Goal: Information Seeking & Learning: Learn about a topic

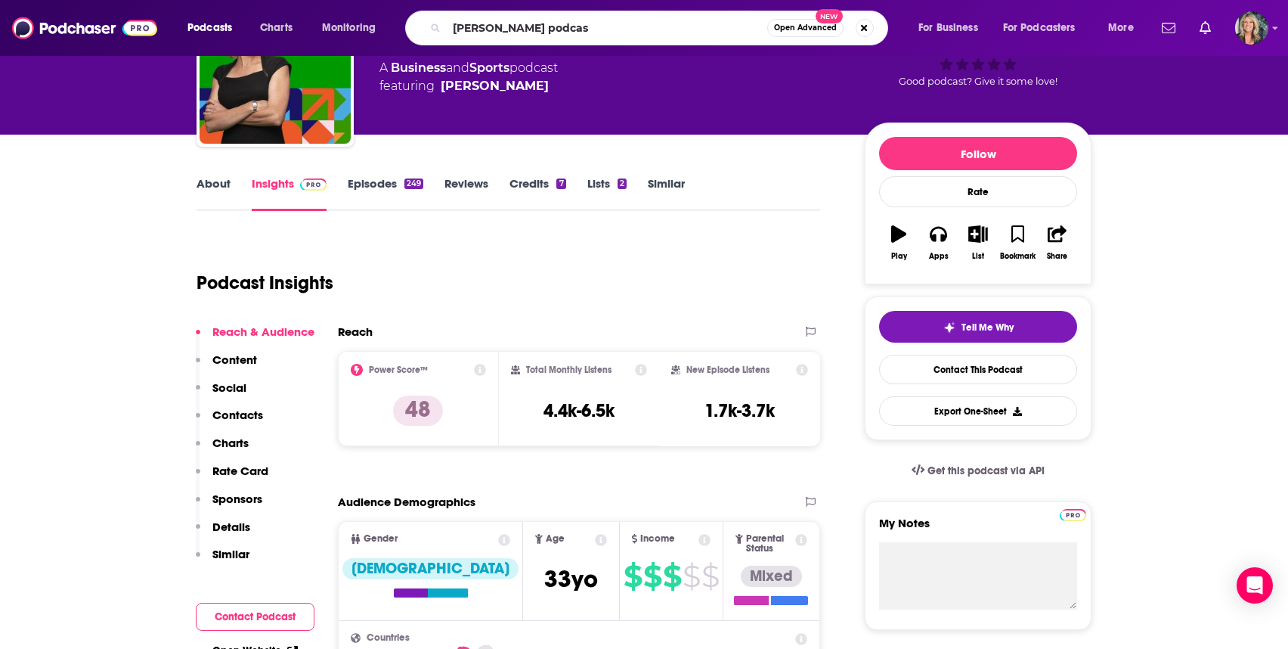
type input "[PERSON_NAME] podcast"
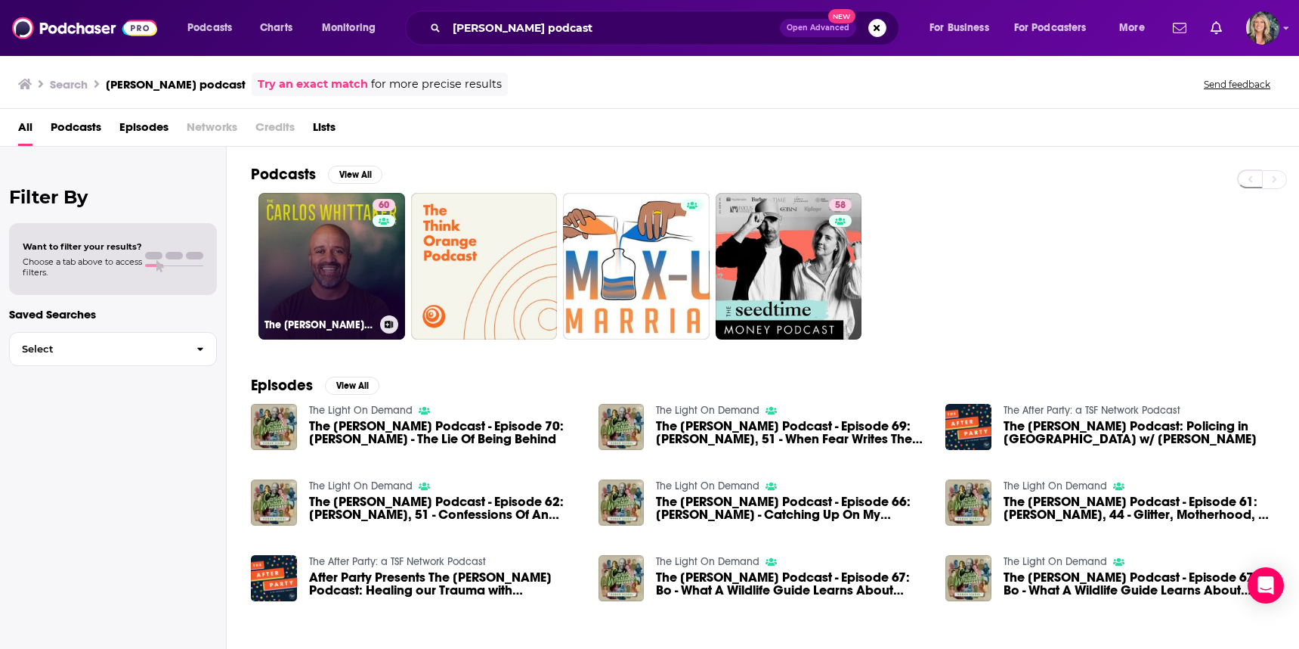
click at [347, 255] on link "60 The [PERSON_NAME] Podcast" at bounding box center [332, 266] width 147 height 147
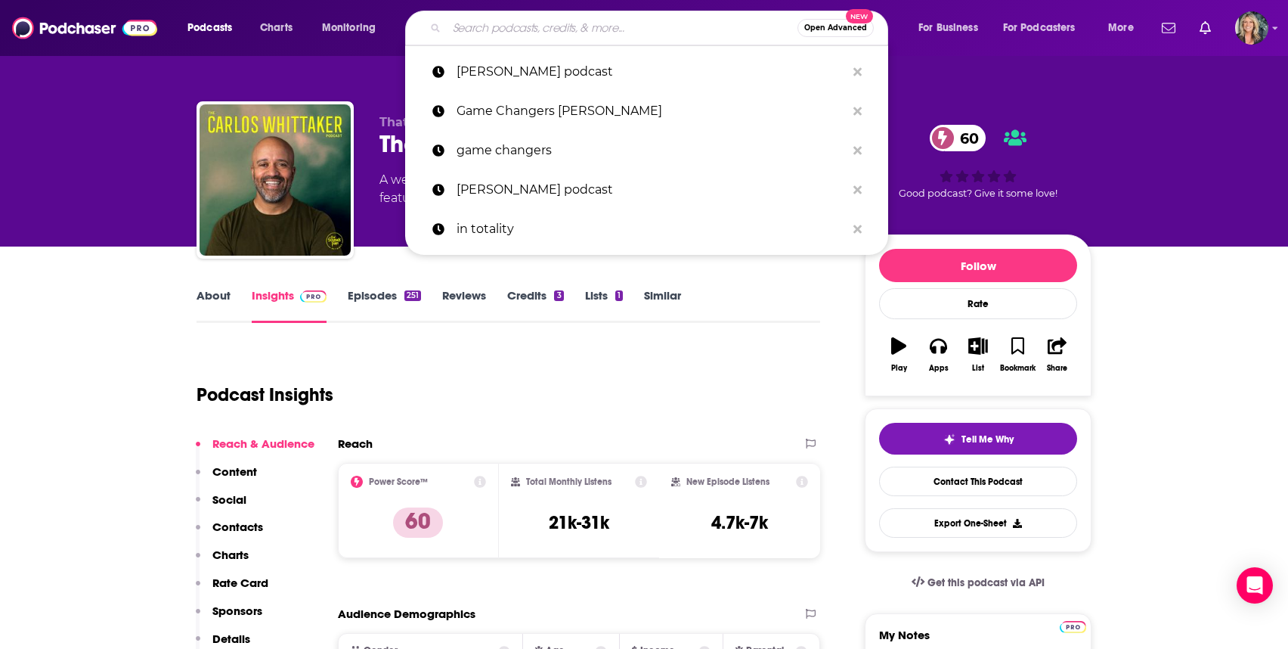
click at [535, 23] on input "Search podcasts, credits, & more..." at bounding box center [622, 28] width 351 height 24
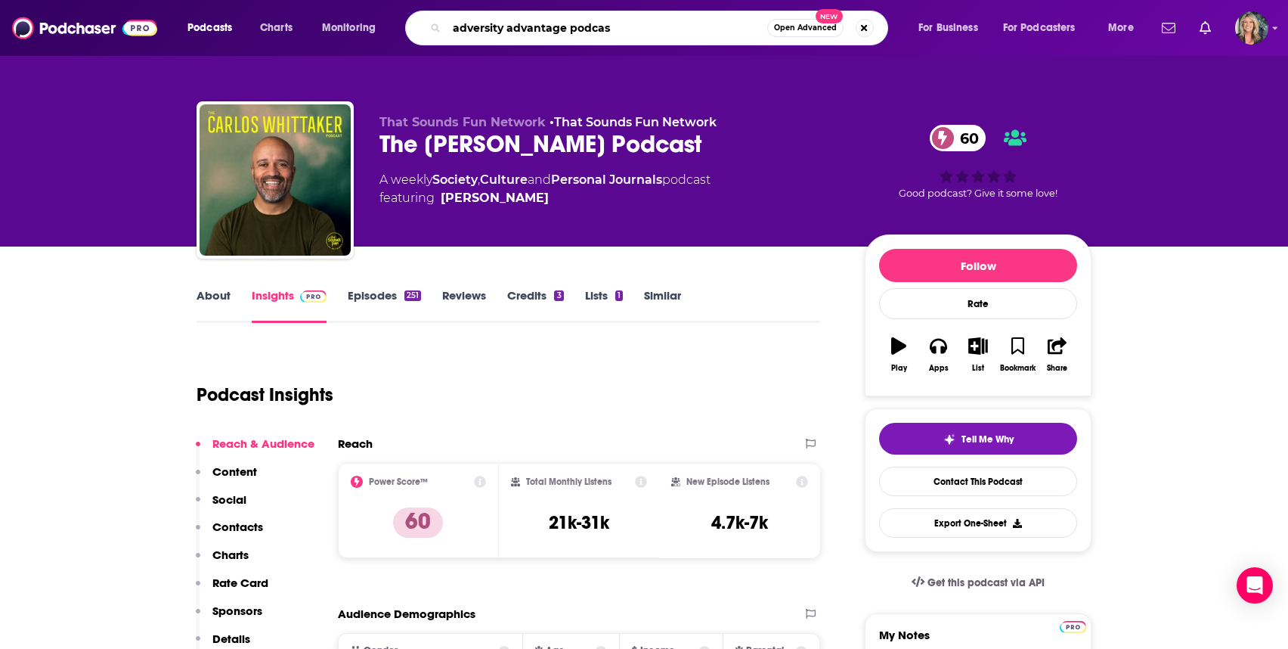
type input "adversity advantage podcast"
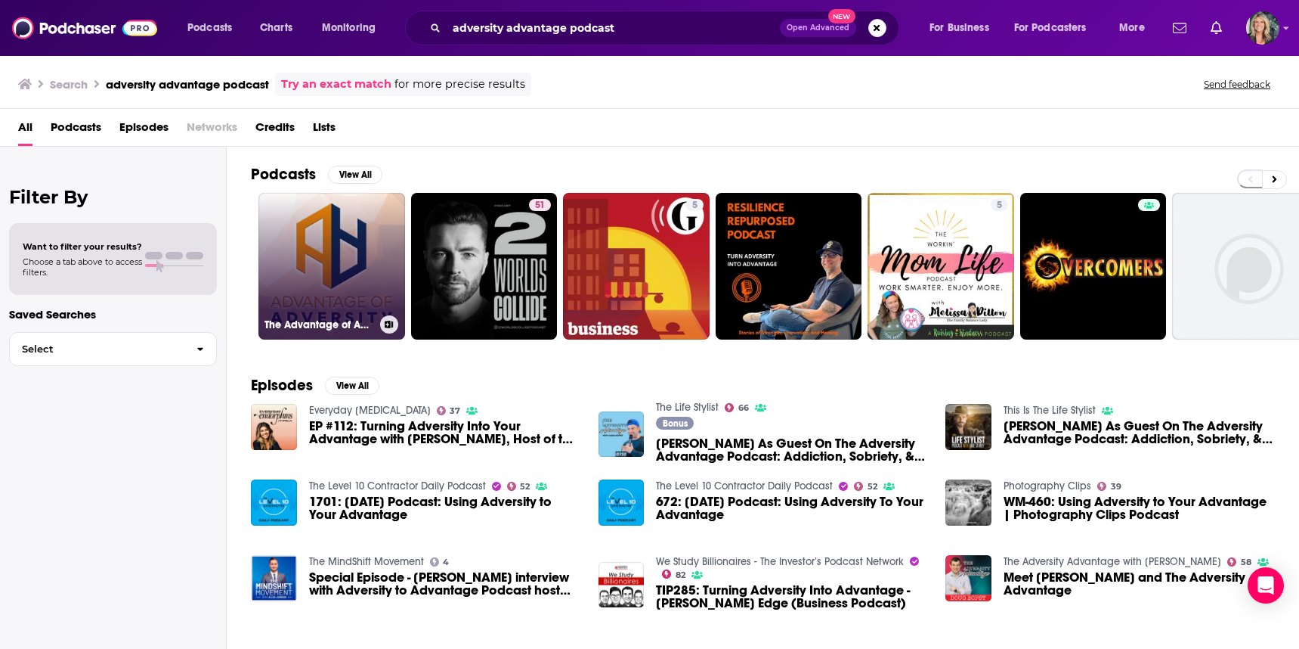
click at [311, 231] on link "The Advantage of Adversity" at bounding box center [332, 266] width 147 height 147
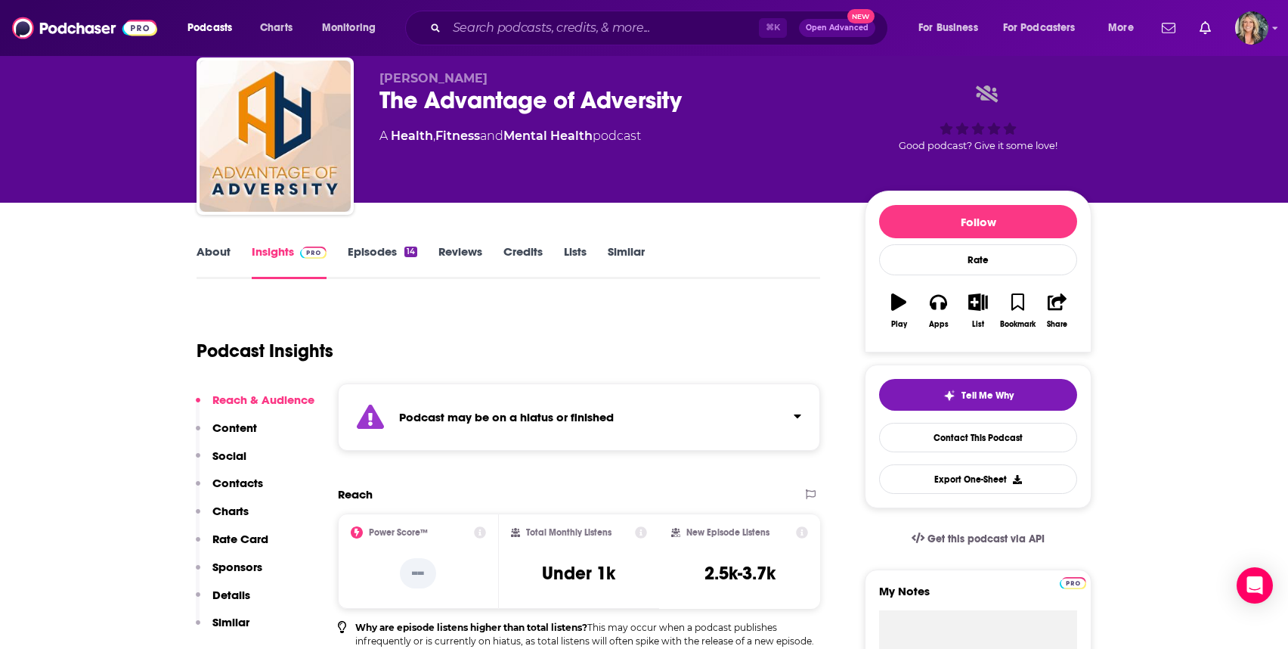
scroll to position [45, 0]
click at [371, 246] on link "Episodes 14" at bounding box center [383, 260] width 70 height 35
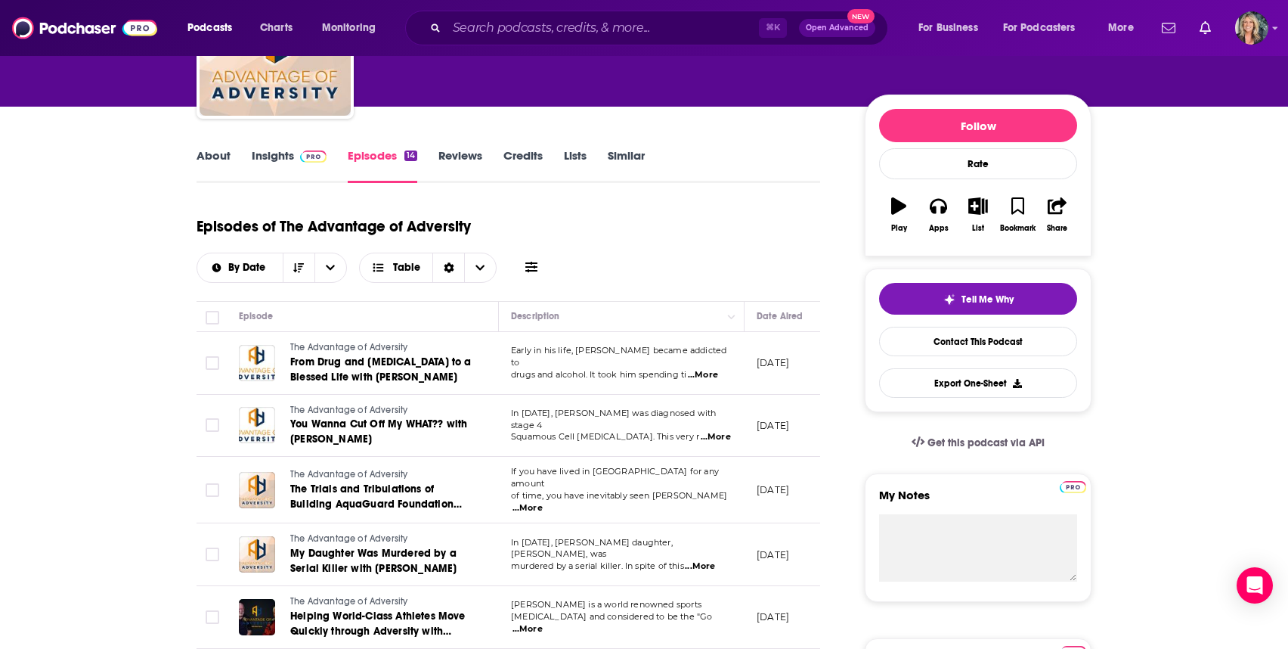
scroll to position [228, 0]
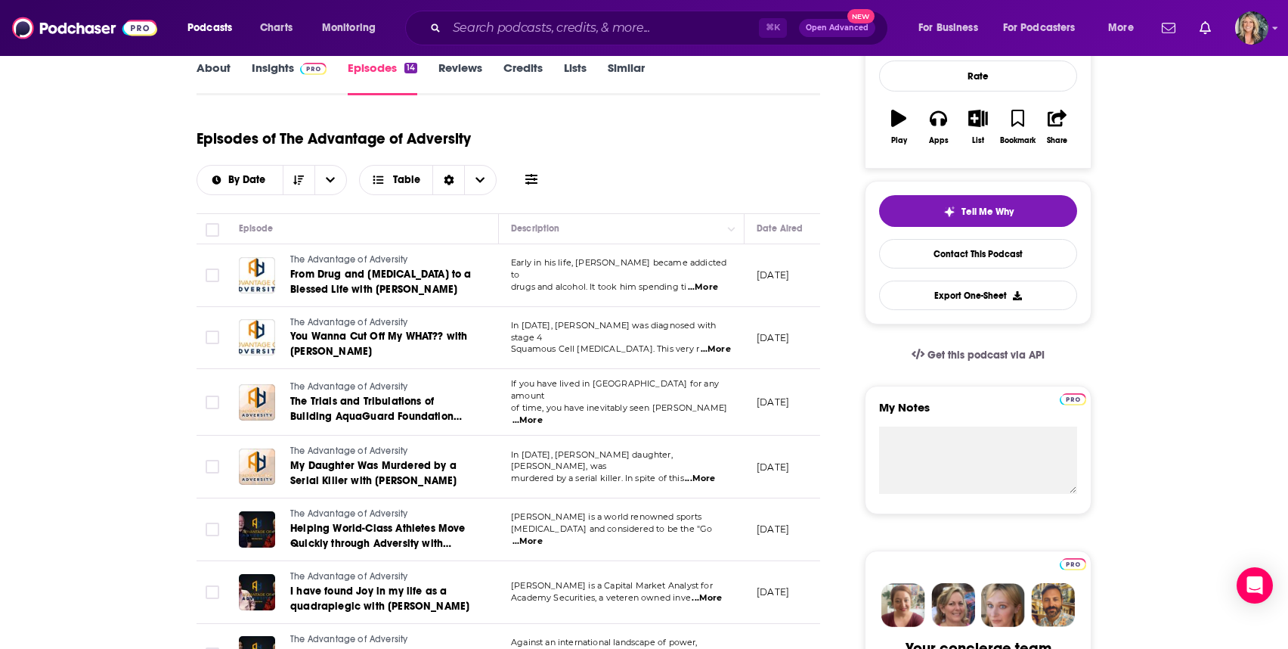
click at [498, 44] on div "⌘ K Open Advanced New" at bounding box center [646, 28] width 483 height 35
click at [500, 35] on input "Search podcasts, credits, & more..." at bounding box center [603, 28] width 312 height 24
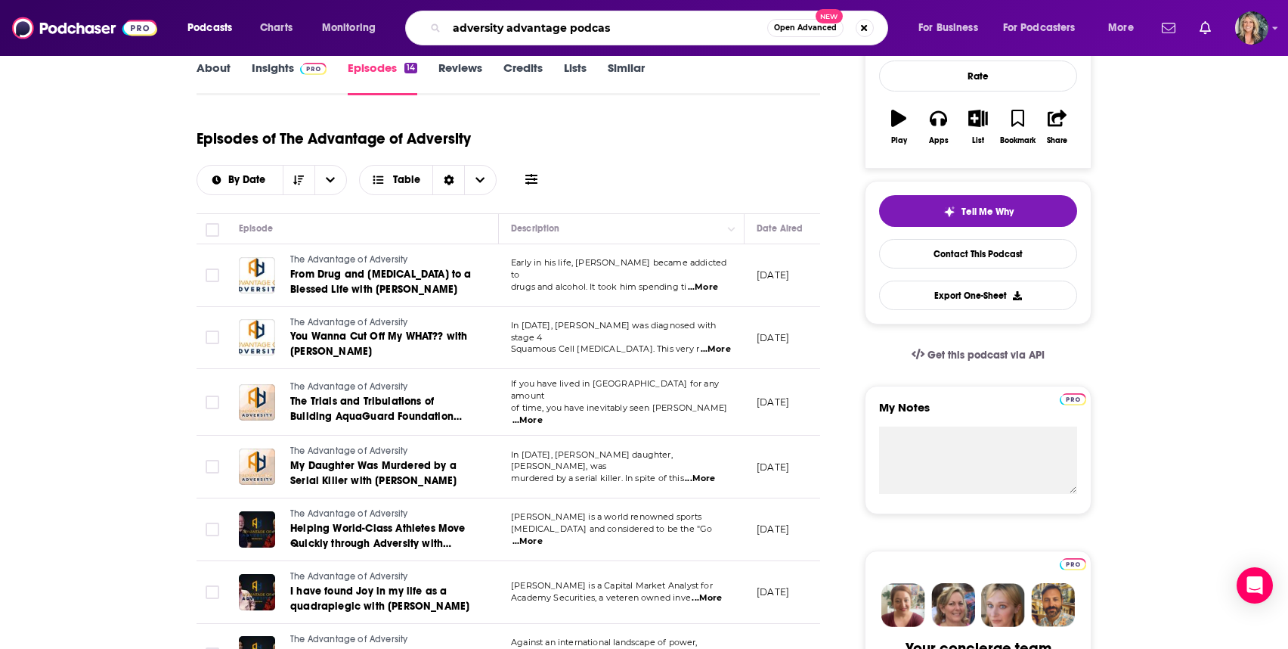
type input "adversity advantage podcast"
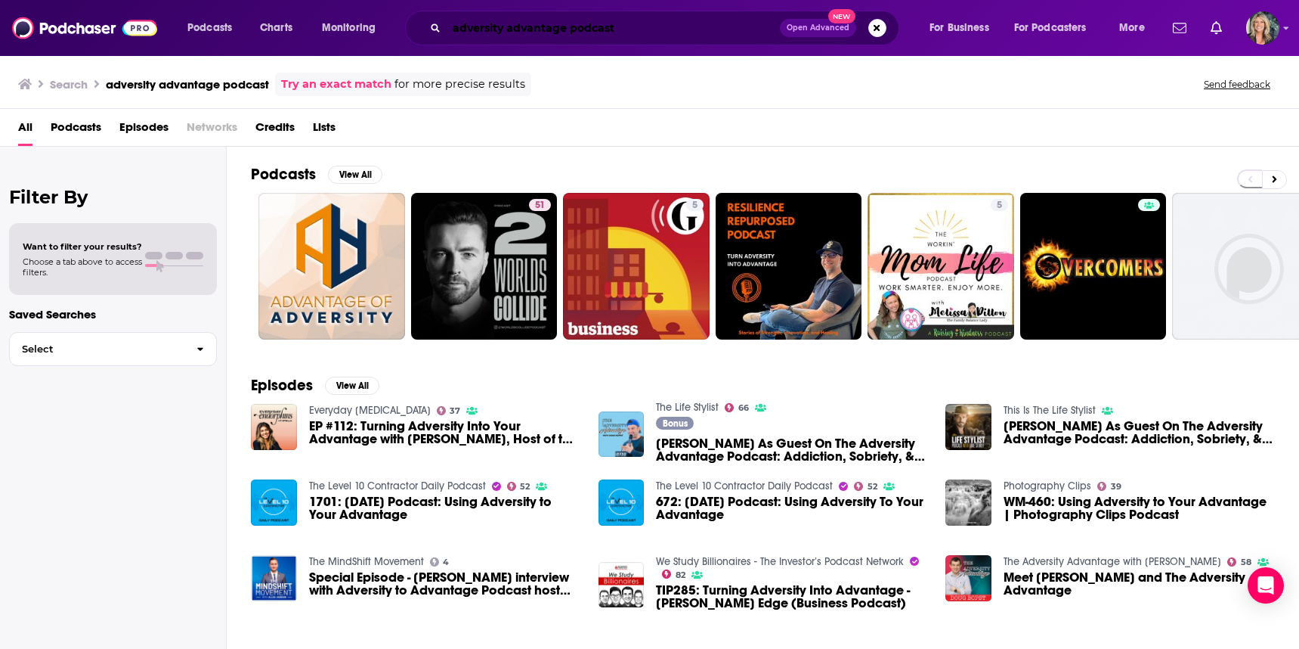
click at [568, 26] on input "adversity advantage podcast" at bounding box center [613, 28] width 333 height 24
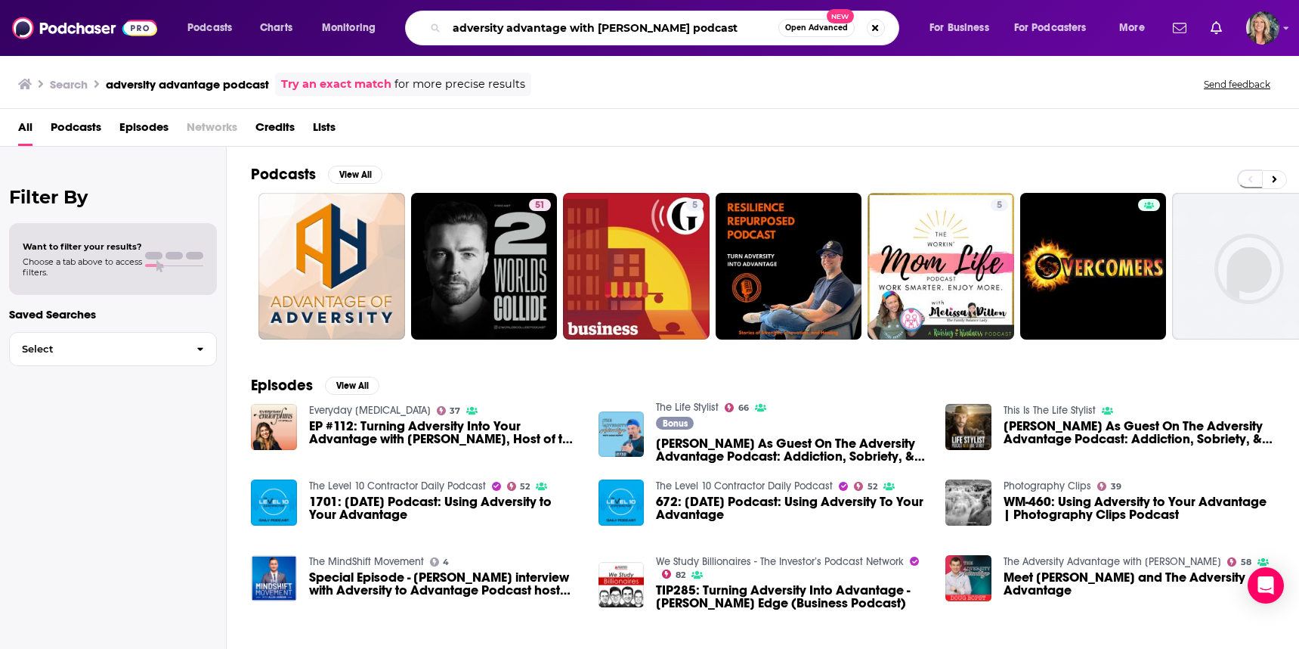
click at [647, 27] on input "adversity advantage with [PERSON_NAME] podcast" at bounding box center [613, 28] width 332 height 24
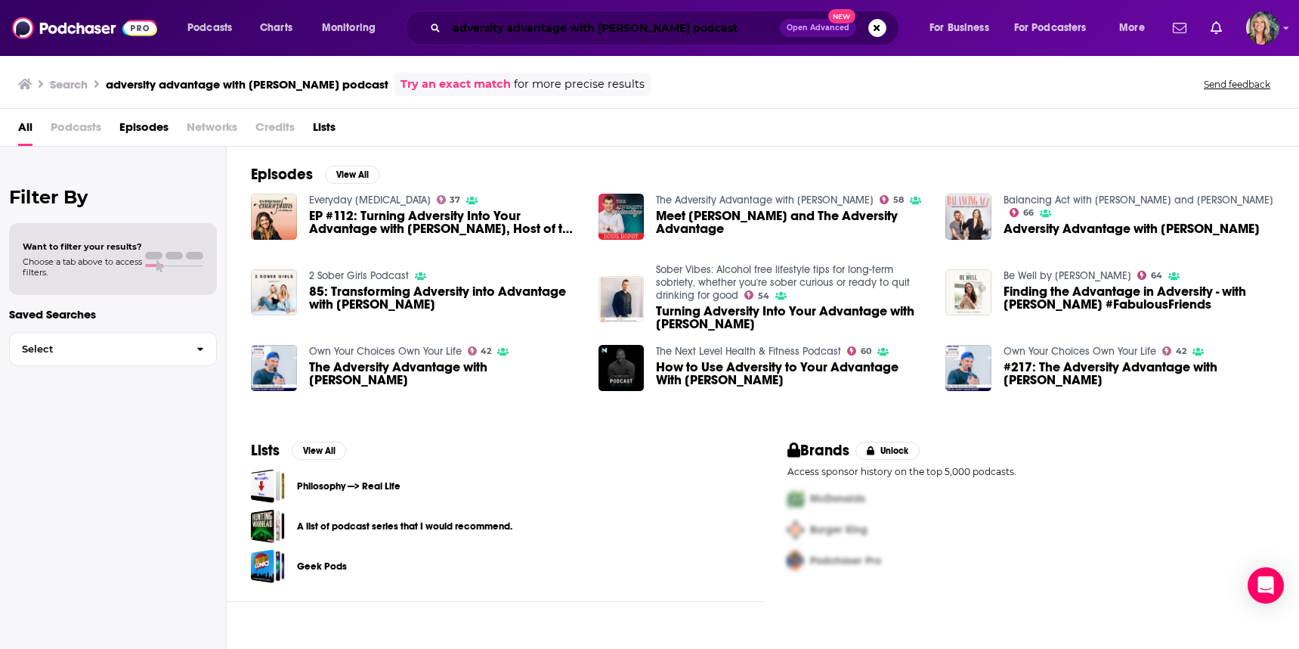
click at [568, 31] on input "adversity advantage with [PERSON_NAME] podcast" at bounding box center [613, 28] width 333 height 24
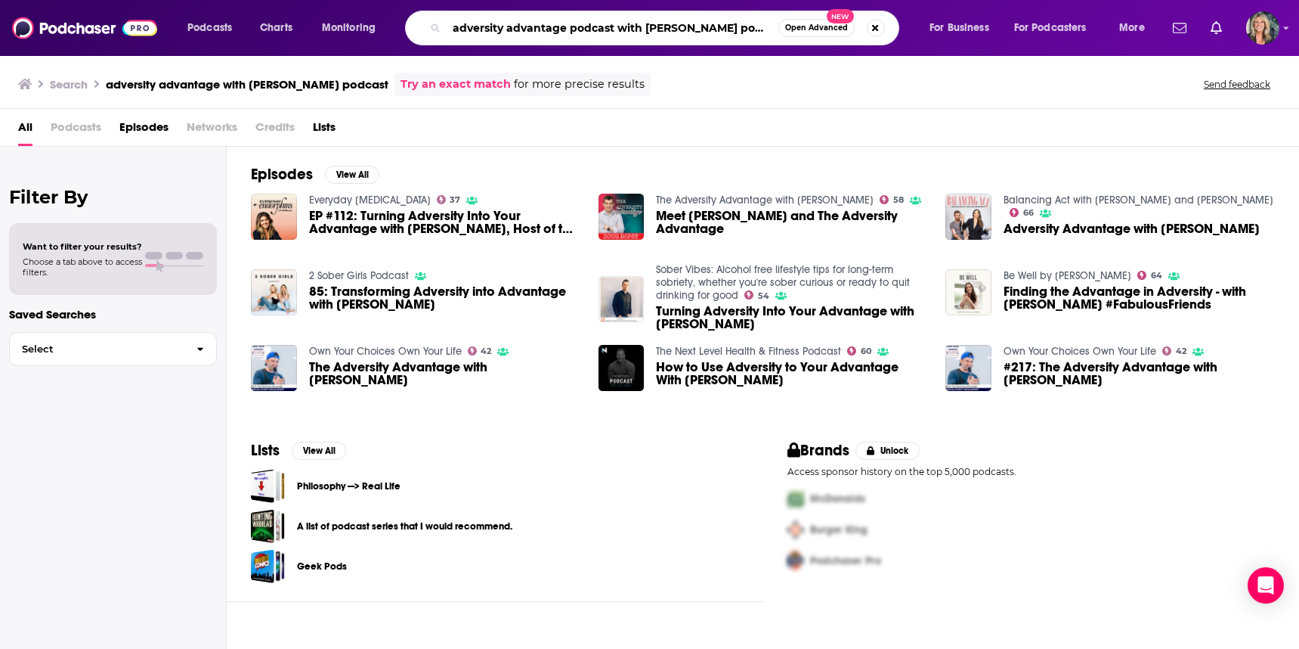
click at [650, 29] on input "adversity advantage podcast with [PERSON_NAME] podcast" at bounding box center [613, 28] width 332 height 24
click at [684, 28] on input "adversity advantage podcast with [PERSON_NAME] podcast" at bounding box center [613, 28] width 332 height 24
click at [460, 30] on input "adversity advantage podcast with [PERSON_NAME] podcast" at bounding box center [613, 28] width 332 height 24
click at [514, 26] on input "Adversity advantage podcast with [PERSON_NAME] podcast" at bounding box center [613, 28] width 332 height 24
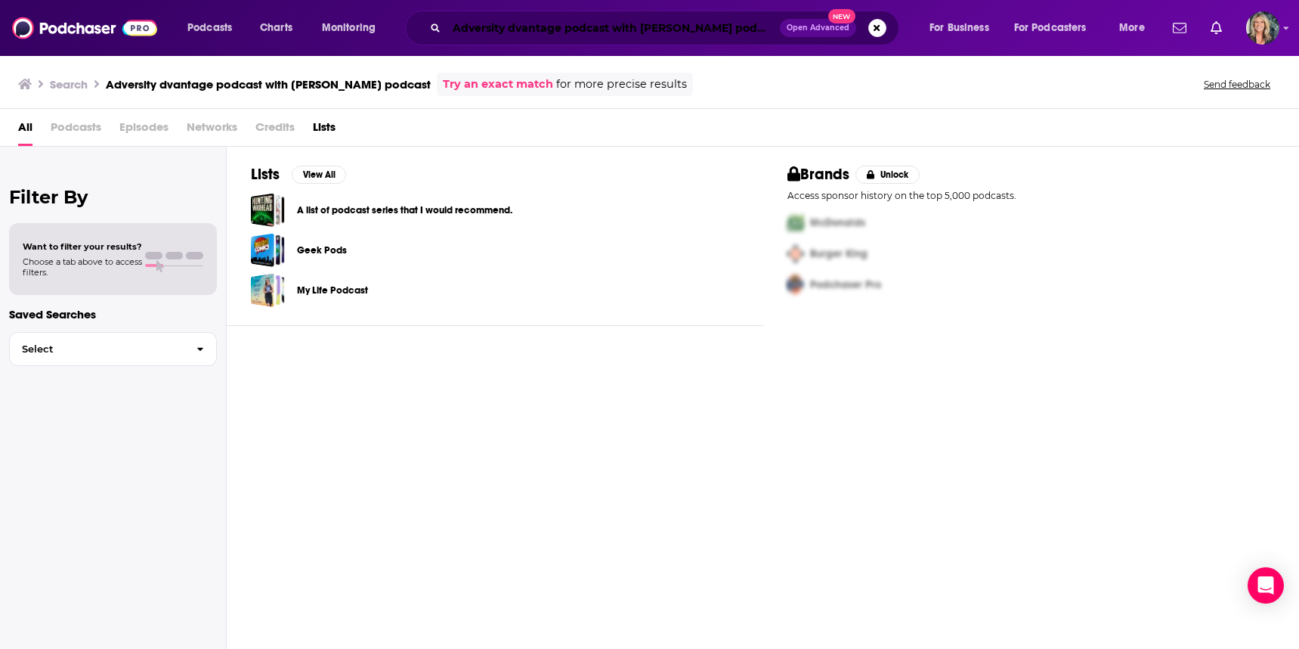
click at [509, 25] on input "Adversity dvantage podcast with [PERSON_NAME] podcast" at bounding box center [613, 28] width 333 height 24
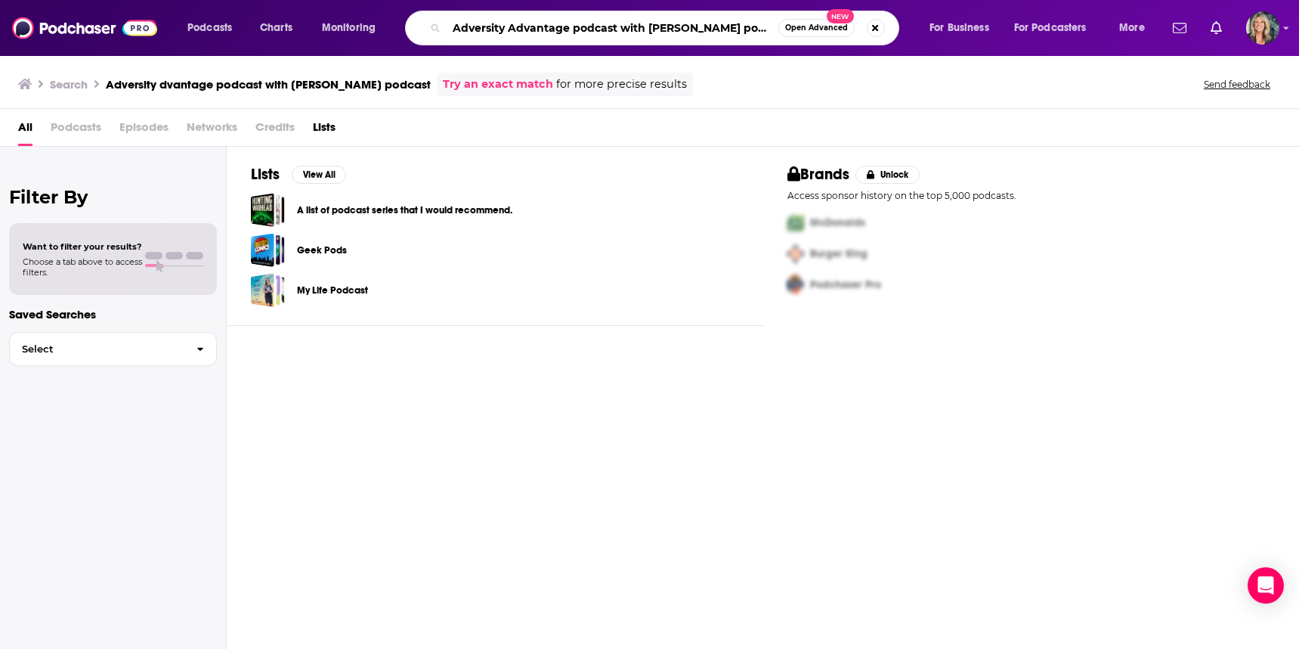
click at [762, 29] on input "Adversity Advantage podcast with [PERSON_NAME] podcast" at bounding box center [613, 28] width 332 height 24
type input "Adversity Advantage podcast with [PERSON_NAME] podcast"
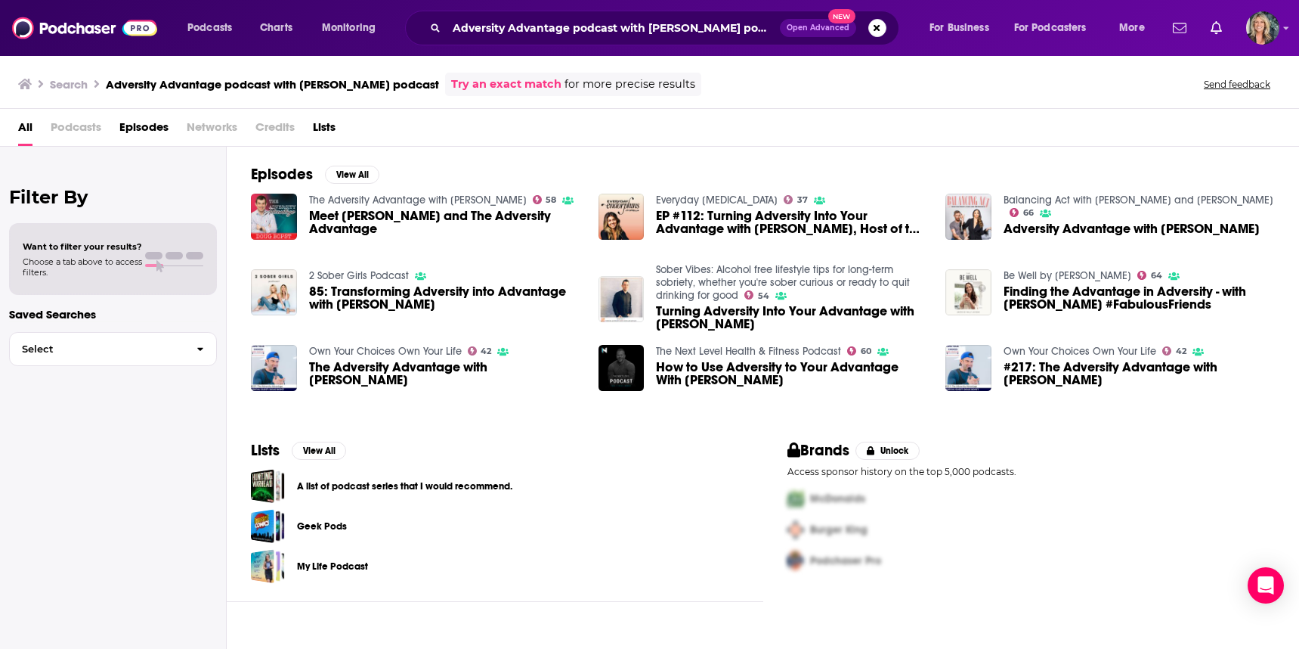
click at [352, 210] on span "Meet [PERSON_NAME] and The Adversity Advantage" at bounding box center [444, 222] width 271 height 26
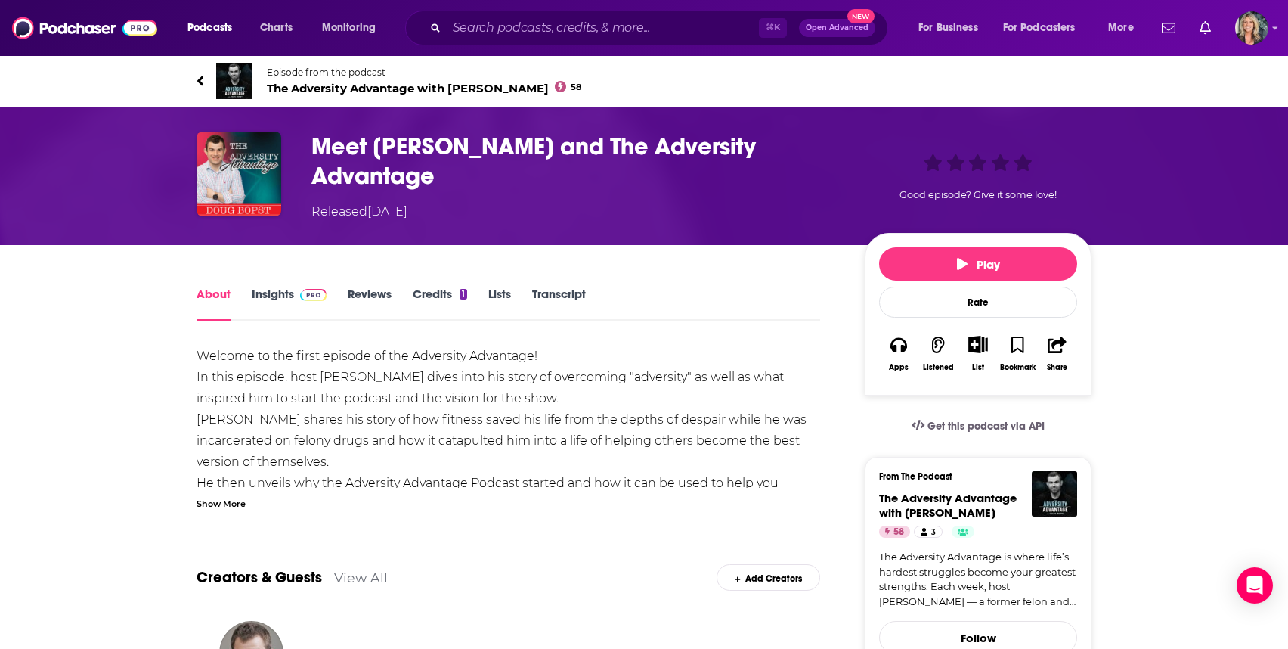
click at [280, 287] on link "Insights" at bounding box center [289, 303] width 75 height 35
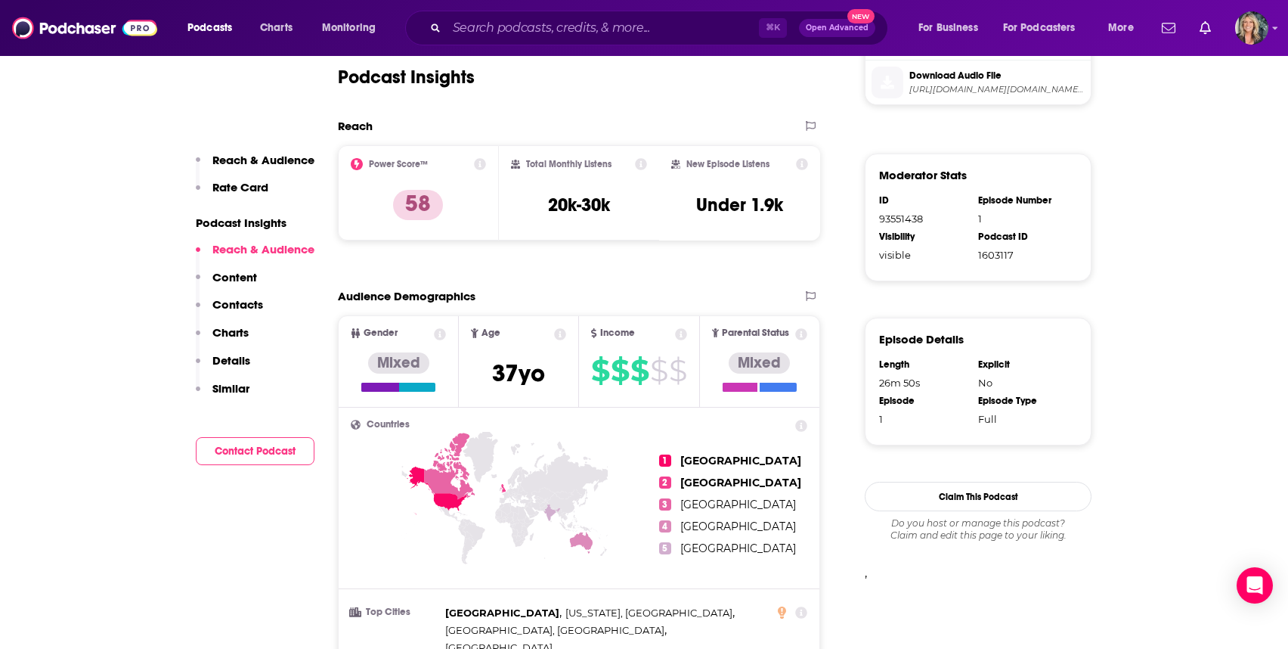
scroll to position [861, 0]
